Goal: Transaction & Acquisition: Download file/media

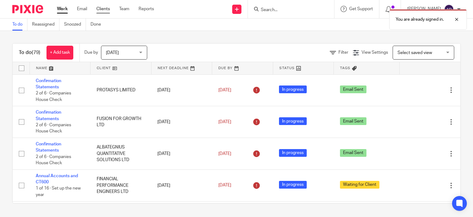
click at [105, 9] on link "Clients" at bounding box center [103, 9] width 14 height 6
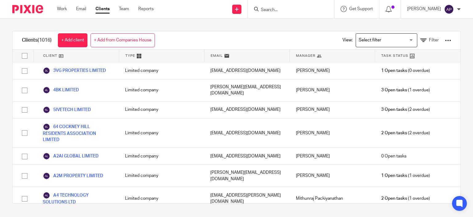
click at [283, 10] on input "Search" at bounding box center [287, 10] width 55 height 6
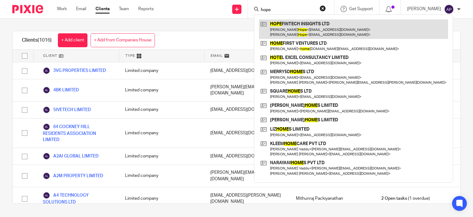
type input "hope"
click at [320, 32] on link at bounding box center [353, 28] width 189 height 19
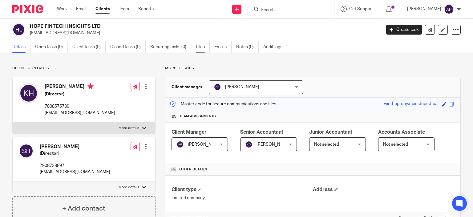
click at [199, 48] on link "Files" at bounding box center [203, 47] width 14 height 12
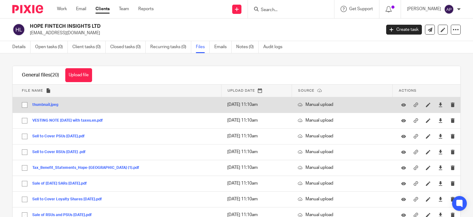
click at [24, 106] on input "checkbox" at bounding box center [25, 105] width 12 height 12
checkbox input "true"
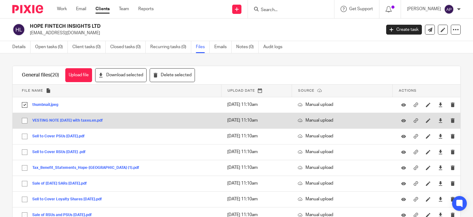
click at [24, 118] on input "checkbox" at bounding box center [25, 121] width 12 height 12
checkbox input "true"
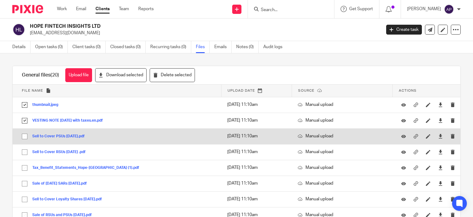
click at [24, 135] on input "checkbox" at bounding box center [25, 136] width 12 height 12
checkbox input "true"
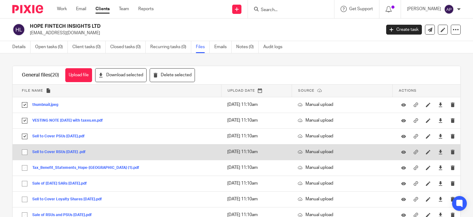
click at [23, 151] on input "checkbox" at bounding box center [25, 152] width 12 height 12
checkbox input "true"
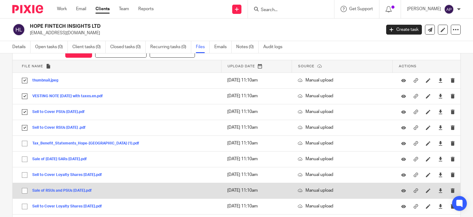
scroll to position [62, 0]
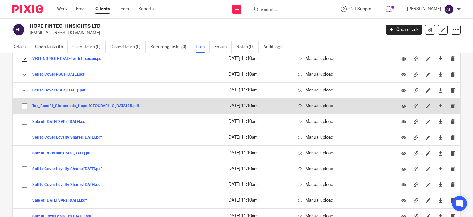
click at [24, 106] on input "checkbox" at bounding box center [25, 106] width 12 height 12
checkbox input "true"
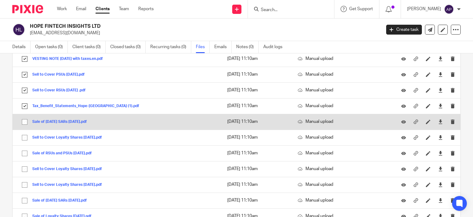
click at [23, 124] on input "checkbox" at bounding box center [25, 122] width 12 height 12
checkbox input "true"
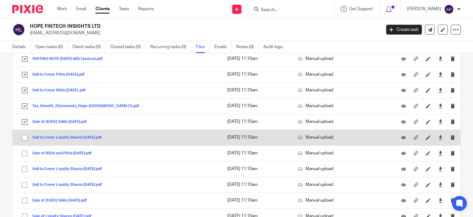
click at [26, 134] on input "checkbox" at bounding box center [25, 138] width 12 height 12
checkbox input "true"
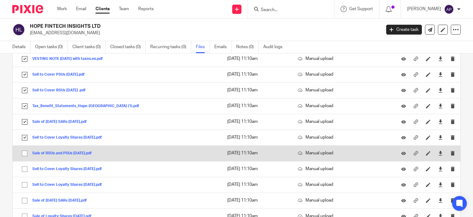
click at [25, 152] on input "checkbox" at bounding box center [25, 153] width 12 height 12
checkbox input "true"
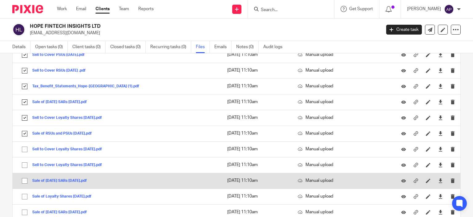
scroll to position [92, 0]
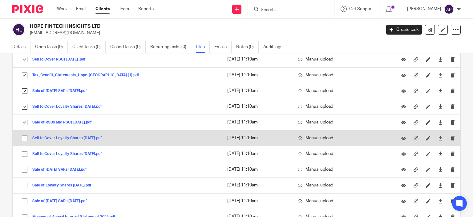
click at [26, 137] on input "checkbox" at bounding box center [25, 138] width 12 height 12
checkbox input "true"
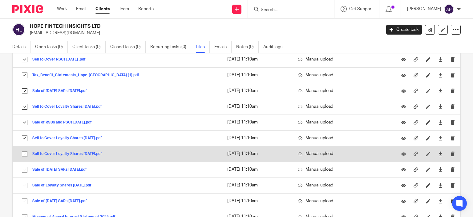
click at [26, 154] on input "checkbox" at bounding box center [25, 154] width 12 height 12
checkbox input "true"
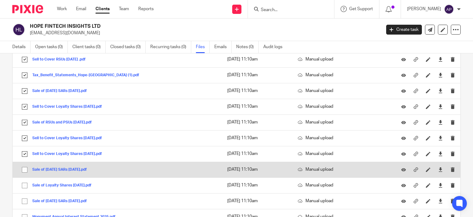
click at [24, 170] on input "checkbox" at bounding box center [25, 170] width 12 height 12
checkbox input "true"
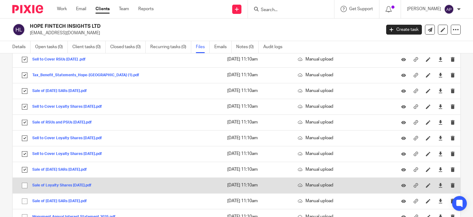
click at [24, 182] on input "checkbox" at bounding box center [25, 185] width 12 height 12
checkbox input "true"
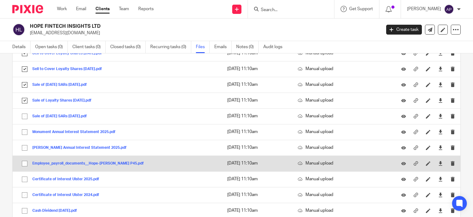
scroll to position [185, 0]
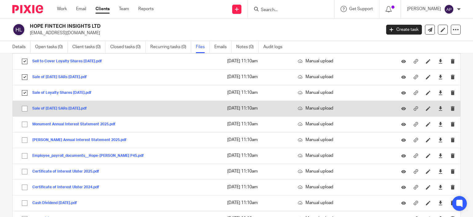
click at [25, 109] on input "checkbox" at bounding box center [25, 109] width 12 height 12
checkbox input "true"
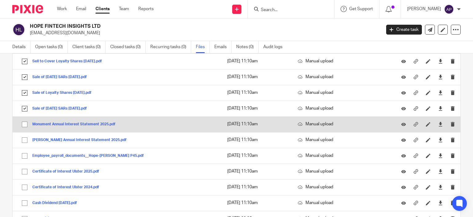
click at [24, 122] on input "checkbox" at bounding box center [25, 124] width 12 height 12
checkbox input "true"
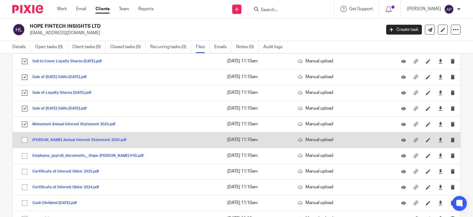
click at [24, 140] on input "checkbox" at bounding box center [25, 140] width 12 height 12
checkbox input "true"
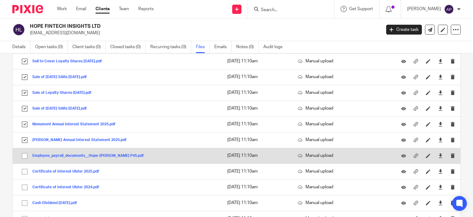
click at [24, 155] on input "checkbox" at bounding box center [25, 156] width 12 height 12
checkbox input "true"
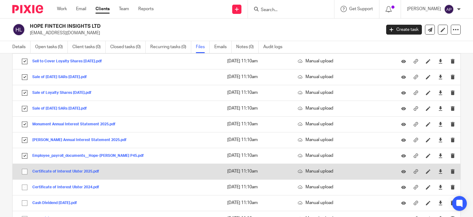
click at [25, 171] on input "checkbox" at bounding box center [25, 172] width 12 height 12
checkbox input "true"
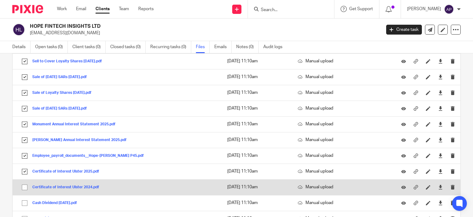
click at [26, 186] on input "checkbox" at bounding box center [25, 187] width 12 height 12
checkbox input "true"
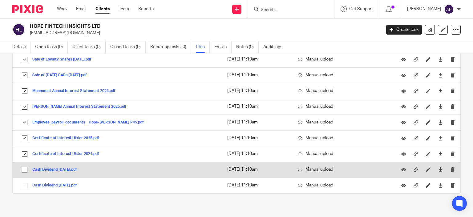
scroll to position [221, 0]
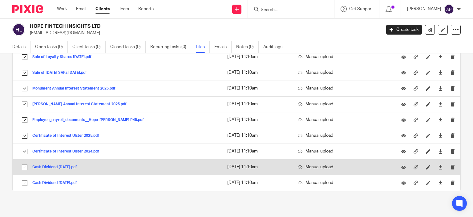
click at [25, 167] on input "checkbox" at bounding box center [25, 167] width 12 height 12
checkbox input "true"
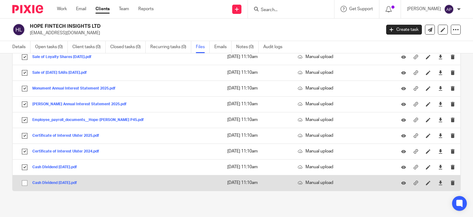
click at [23, 182] on input "checkbox" at bounding box center [25, 183] width 12 height 12
checkbox input "true"
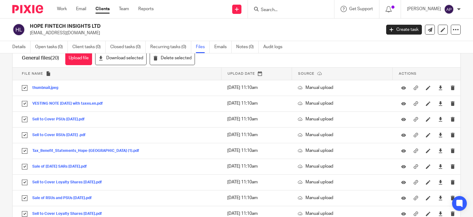
scroll to position [0, 0]
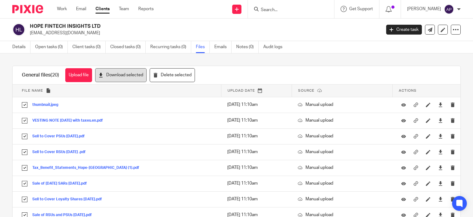
click at [117, 79] on button "Download selected" at bounding box center [120, 75] width 51 height 14
